Goal: Task Accomplishment & Management: Manage account settings

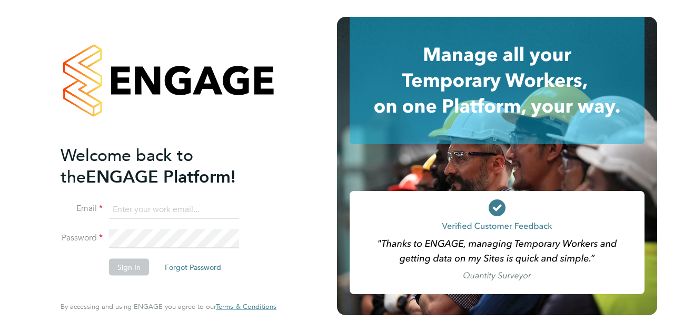
type input "[PERSON_NAME][EMAIL_ADDRESS][PERSON_NAME][PERSON_NAME][DOMAIN_NAME]"
click at [124, 268] on button "Sign In" at bounding box center [129, 267] width 40 height 17
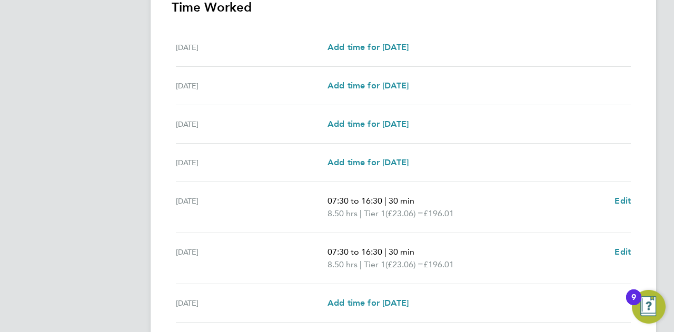
scroll to position [397, 0]
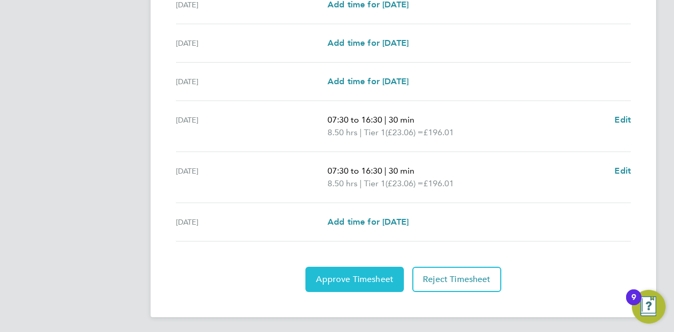
click at [348, 278] on span "Approve Timesheet" at bounding box center [354, 279] width 77 height 11
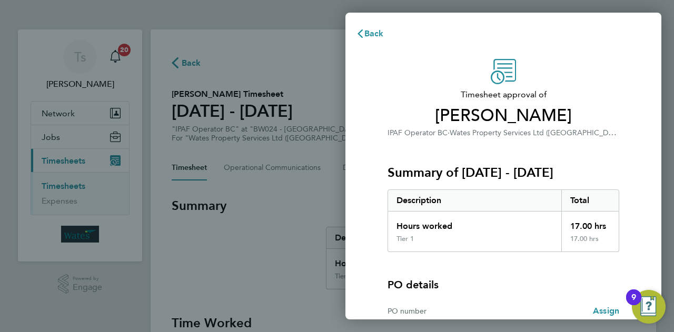
scroll to position [98, 0]
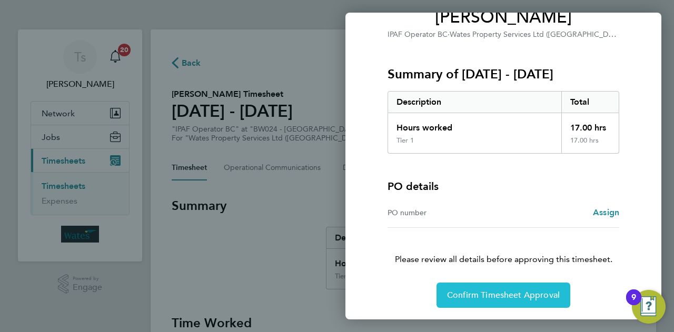
click at [515, 295] on span "Confirm Timesheet Approval" at bounding box center [503, 295] width 113 height 11
